Goal: Browse casually: Explore the website without a specific task or goal

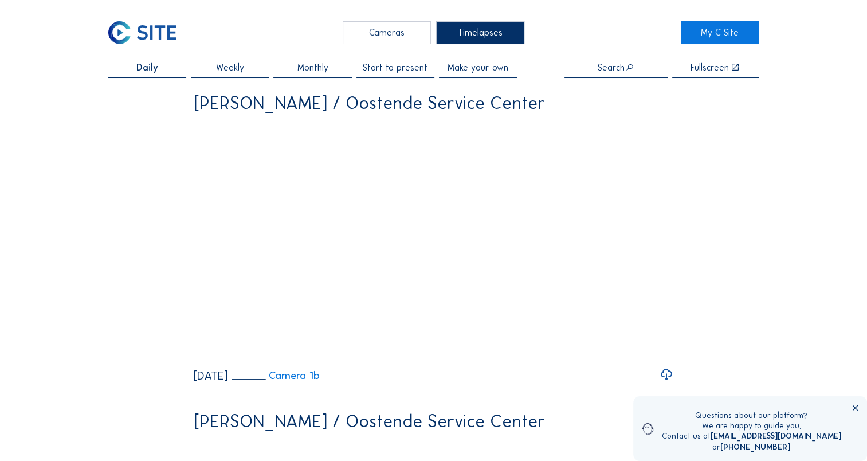
click at [363, 32] on div "Cameras" at bounding box center [387, 32] width 88 height 23
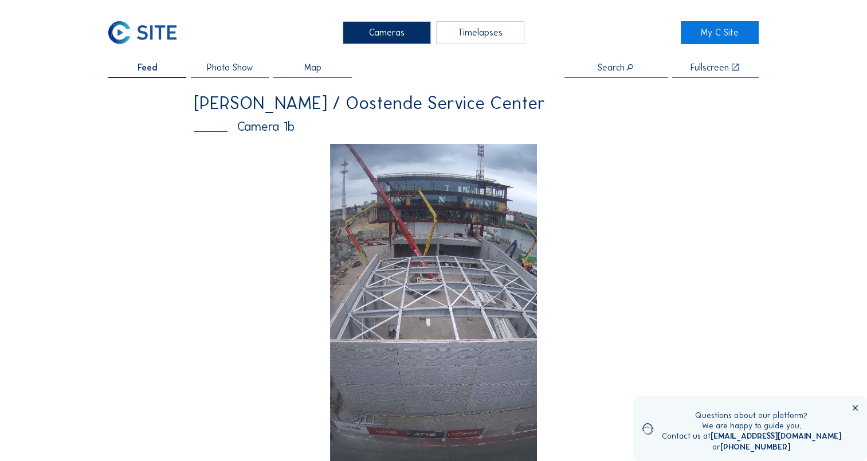
click at [454, 238] on img at bounding box center [433, 328] width 207 height 368
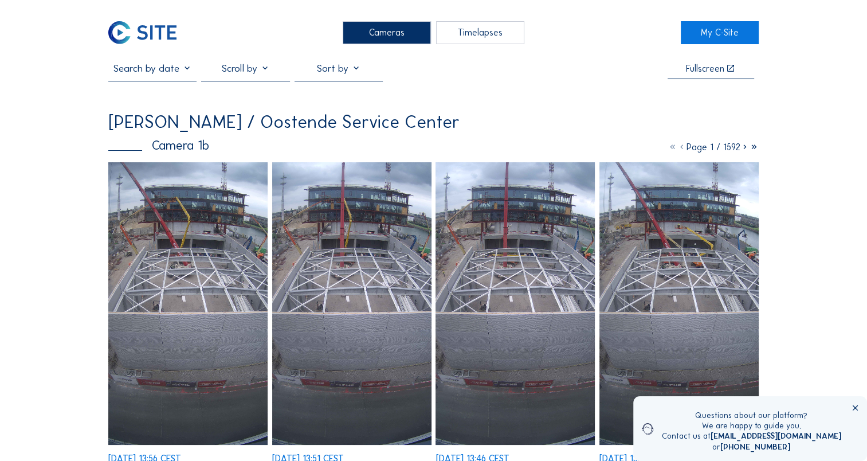
click at [209, 244] on img at bounding box center [187, 303] width 159 height 283
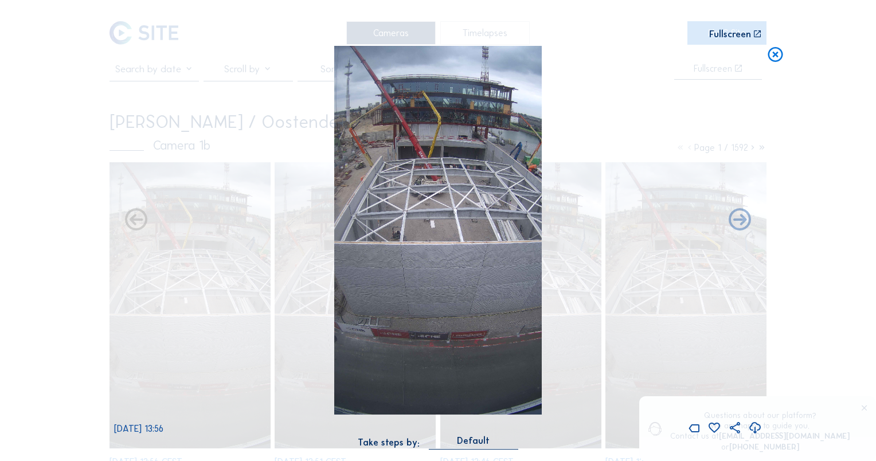
click at [755, 431] on icon at bounding box center [755, 428] width 14 height 16
